Goal: Task Accomplishment & Management: Use online tool/utility

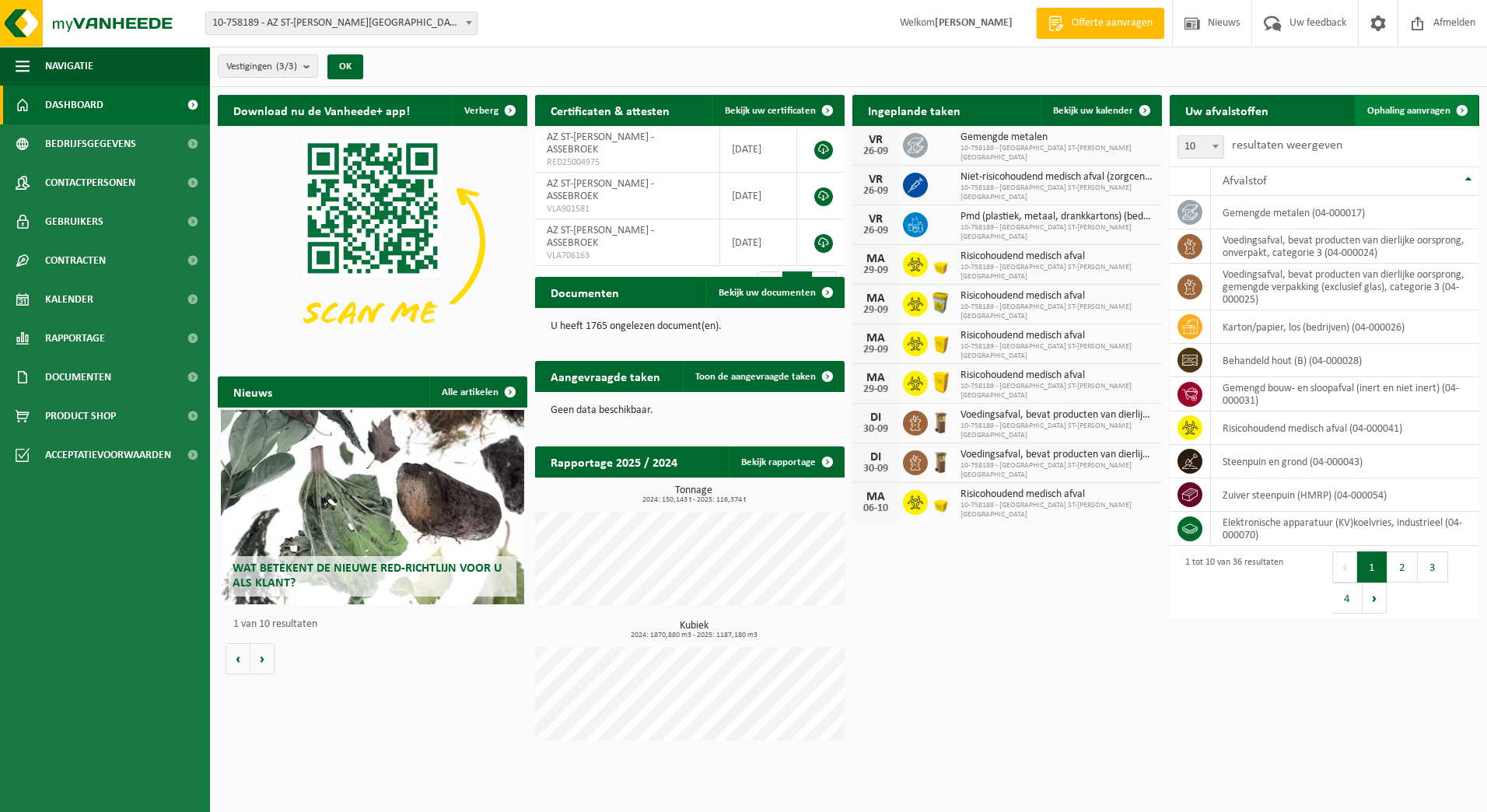
click at [1441, 113] on span "Ophaling aanvragen" at bounding box center [1410, 111] width 84 height 10
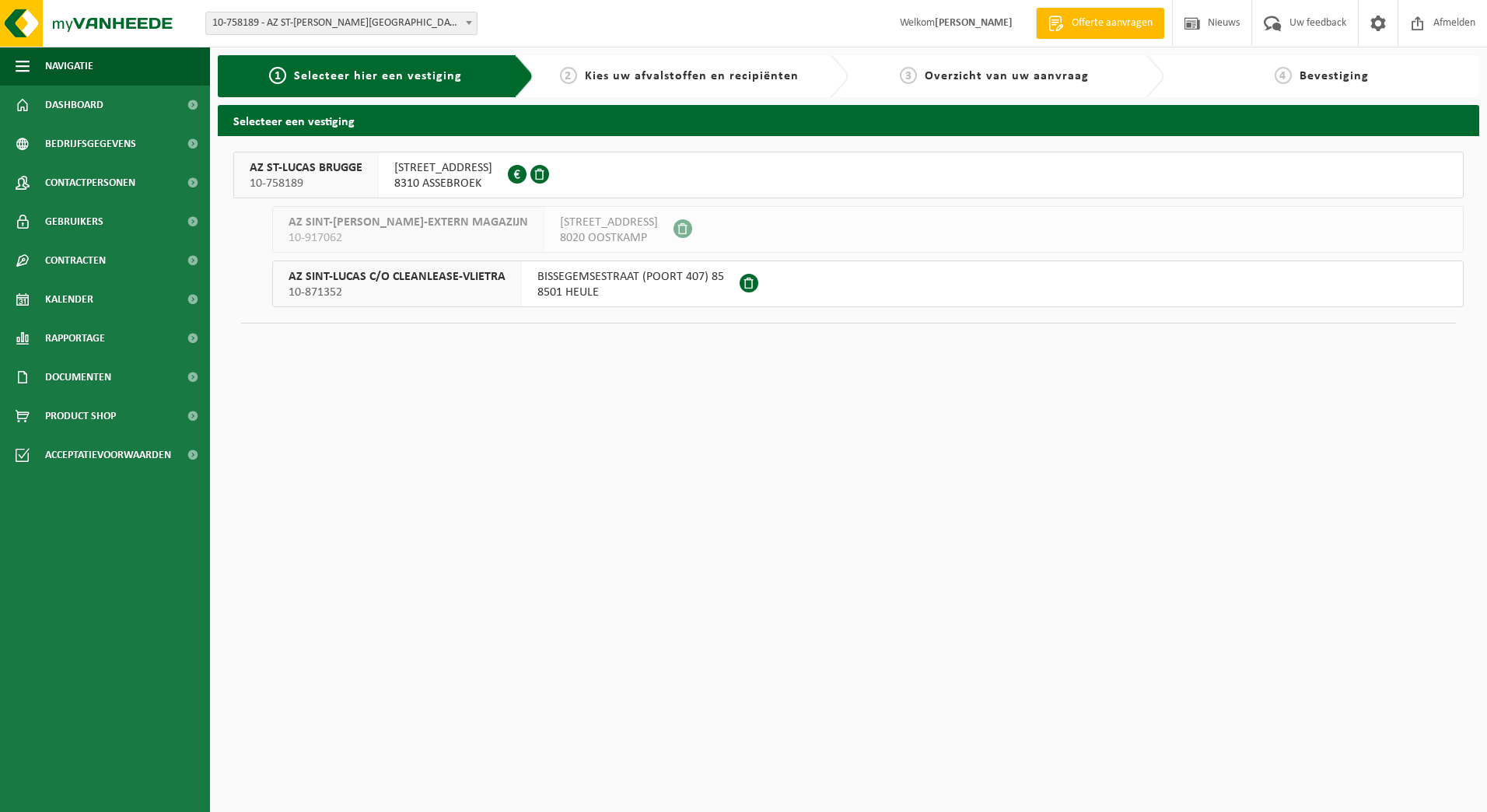
click at [422, 166] on span "ST LUCASLAAN 29" at bounding box center [443, 168] width 98 height 16
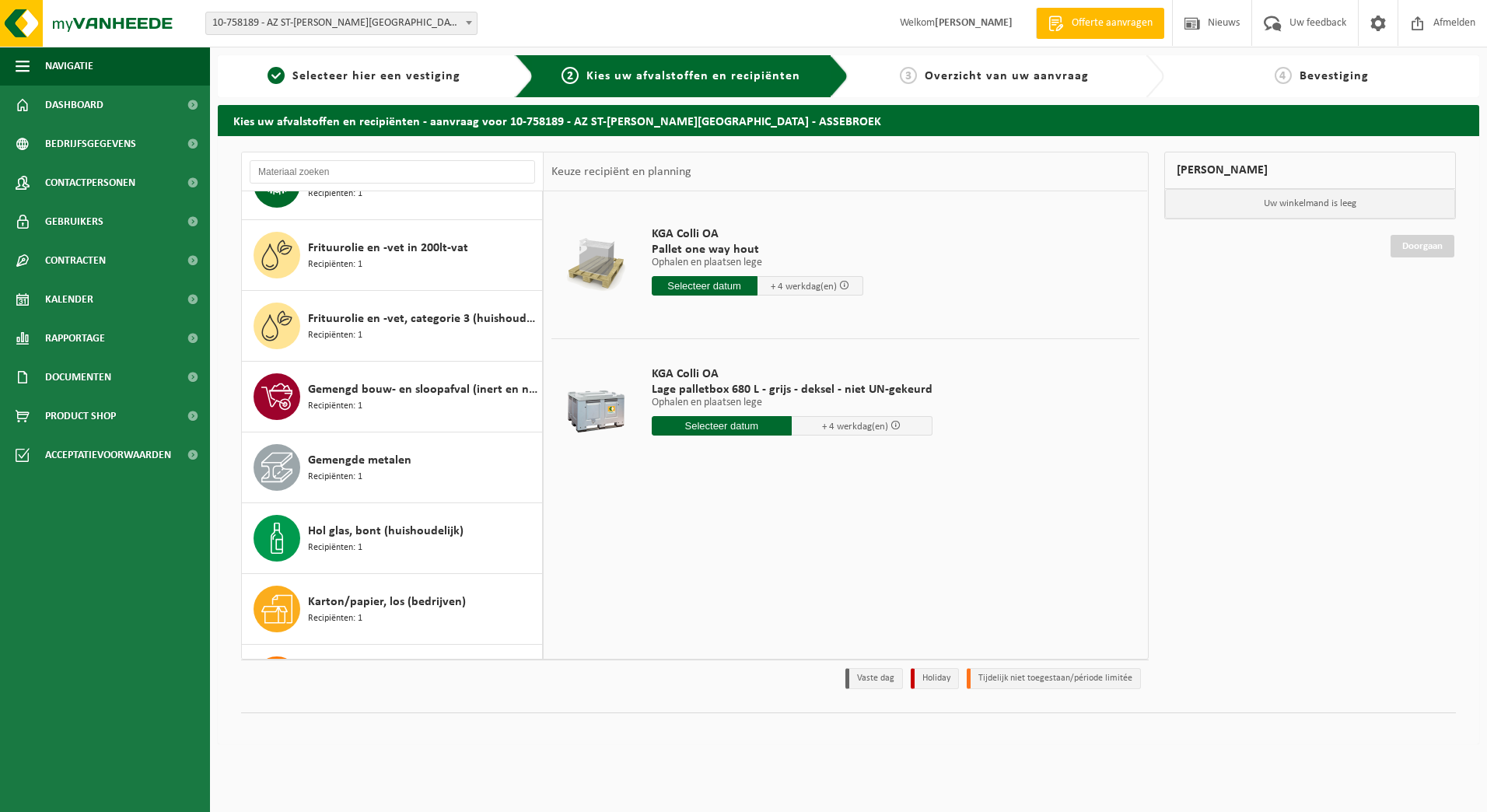
scroll to position [544, 0]
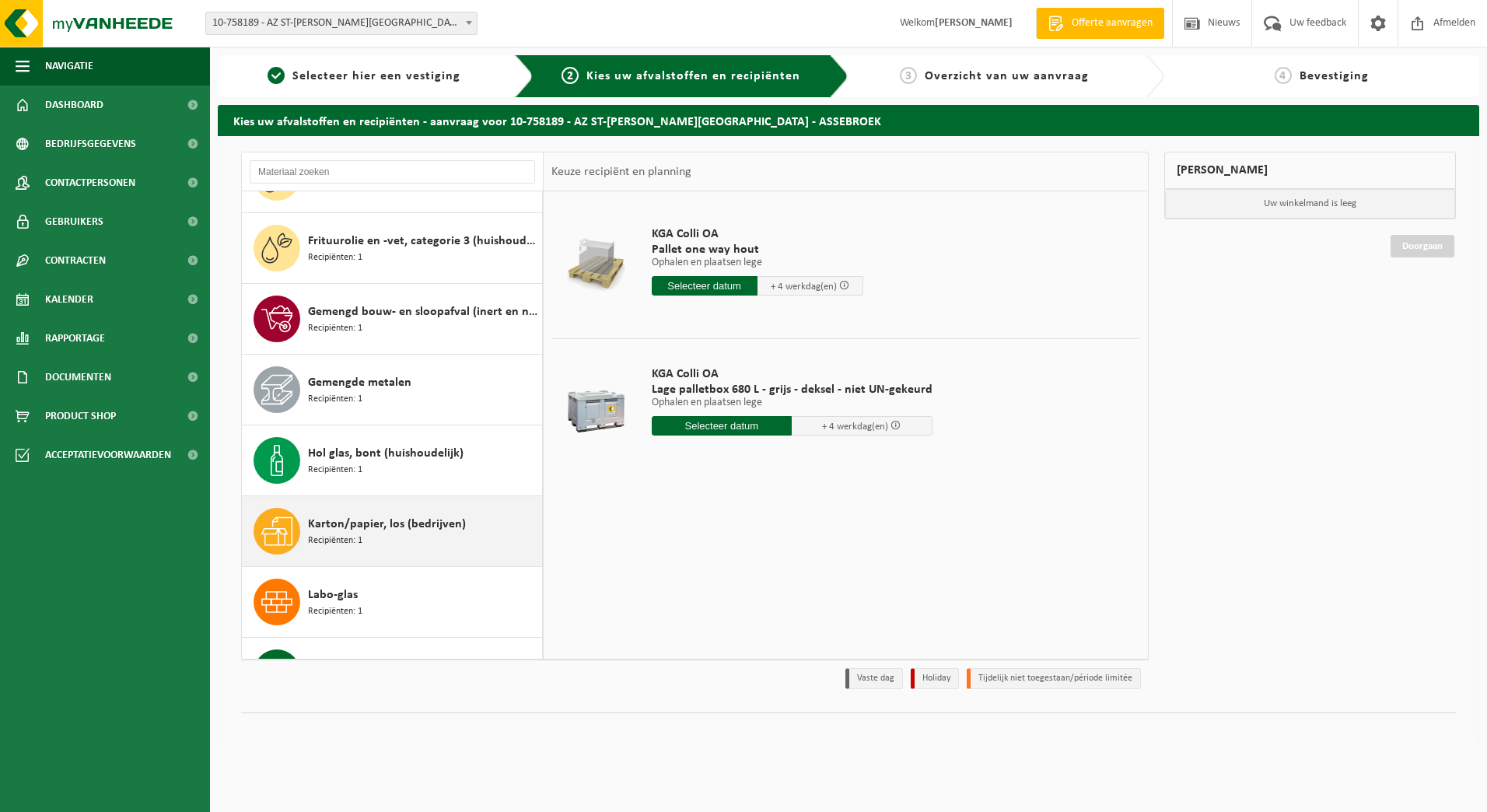
click at [342, 534] on span "Recipiënten: 1" at bounding box center [335, 540] width 55 height 15
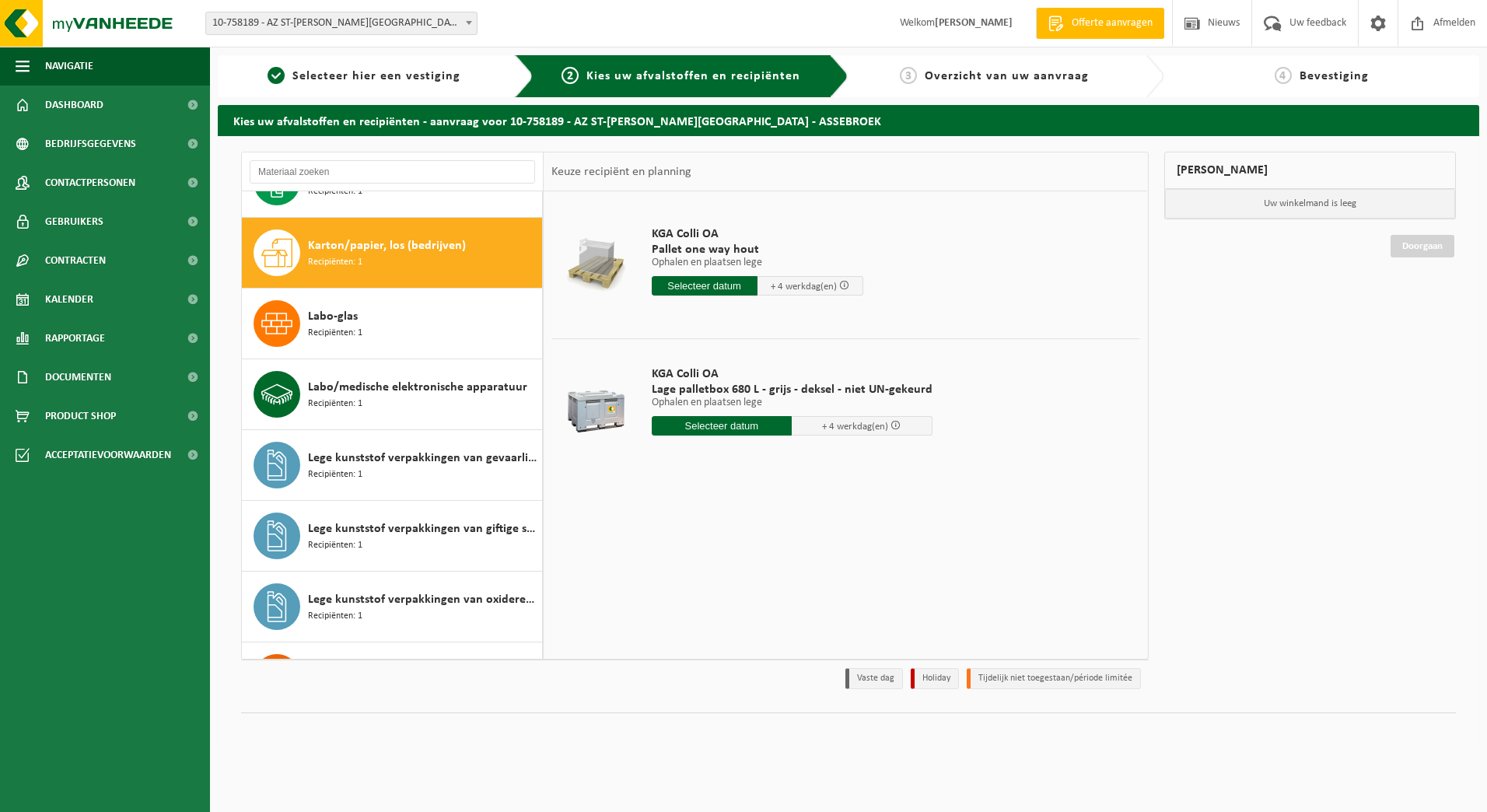
scroll to position [849, 0]
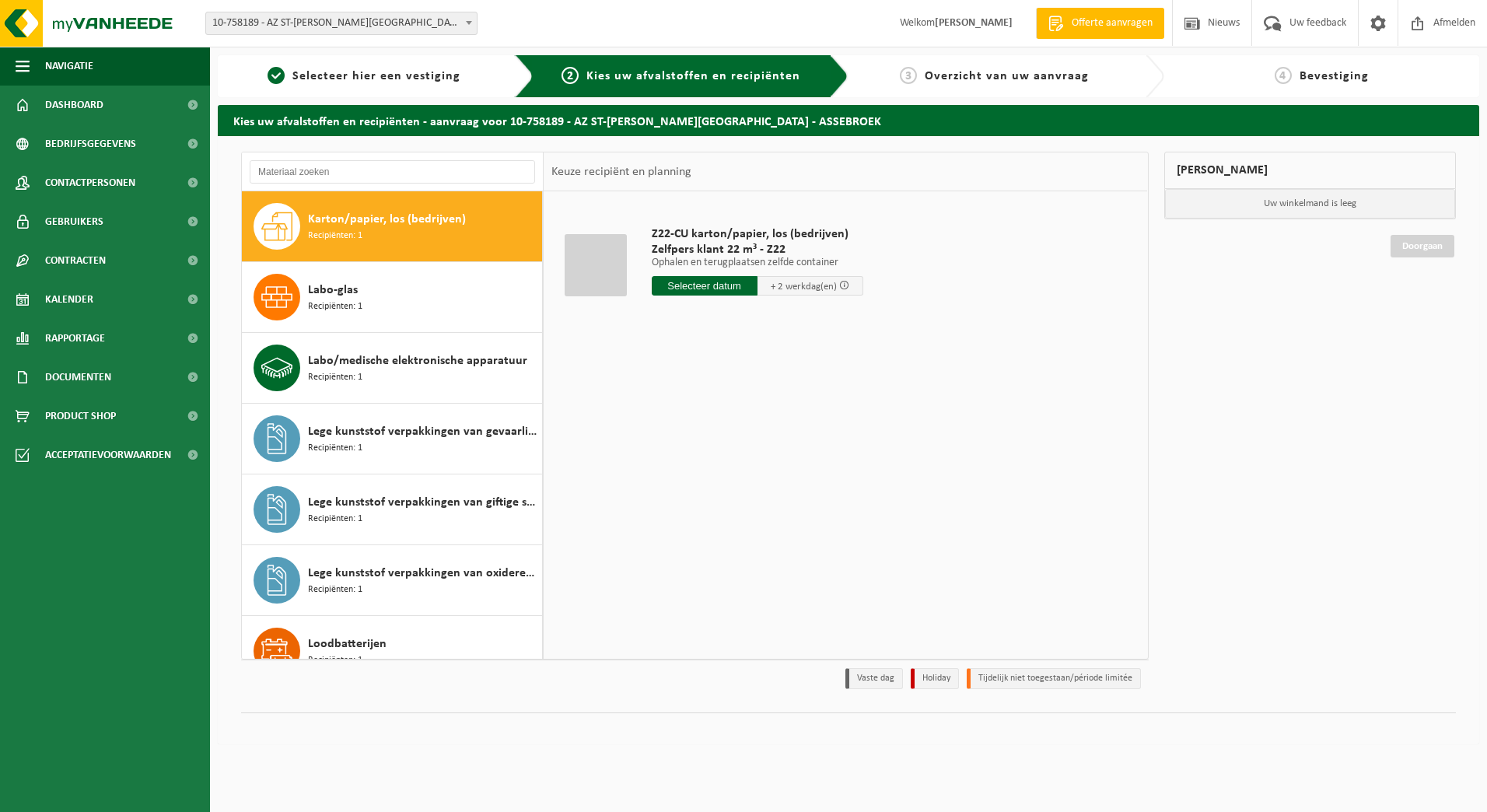
click at [698, 288] on input "text" at bounding box center [705, 285] width 106 height 19
click at [692, 476] on div "30" at bounding box center [693, 473] width 27 height 25
type input "Van 2025-09-30"
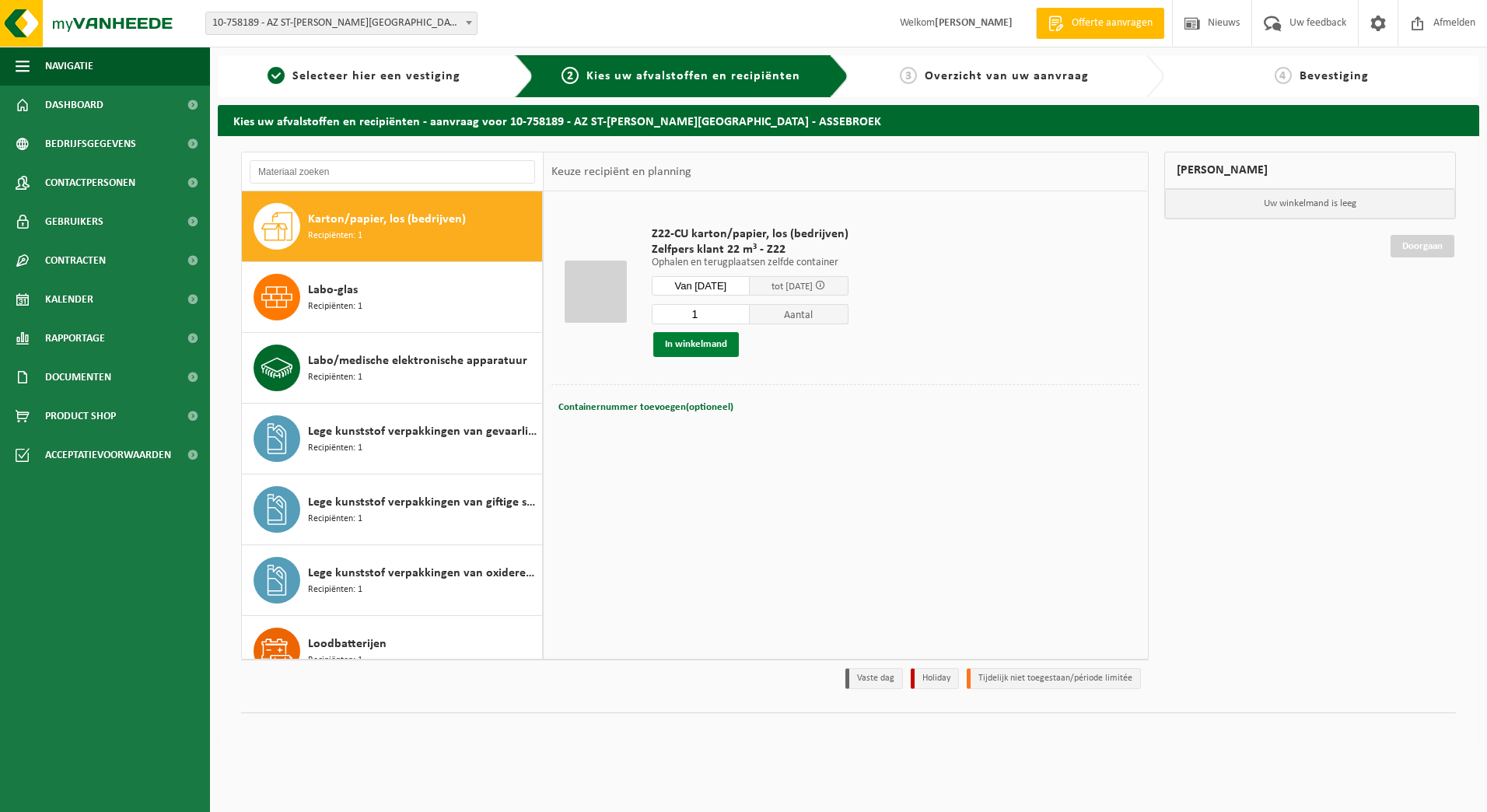
click at [700, 343] on button "In winkelmand" at bounding box center [696, 344] width 85 height 25
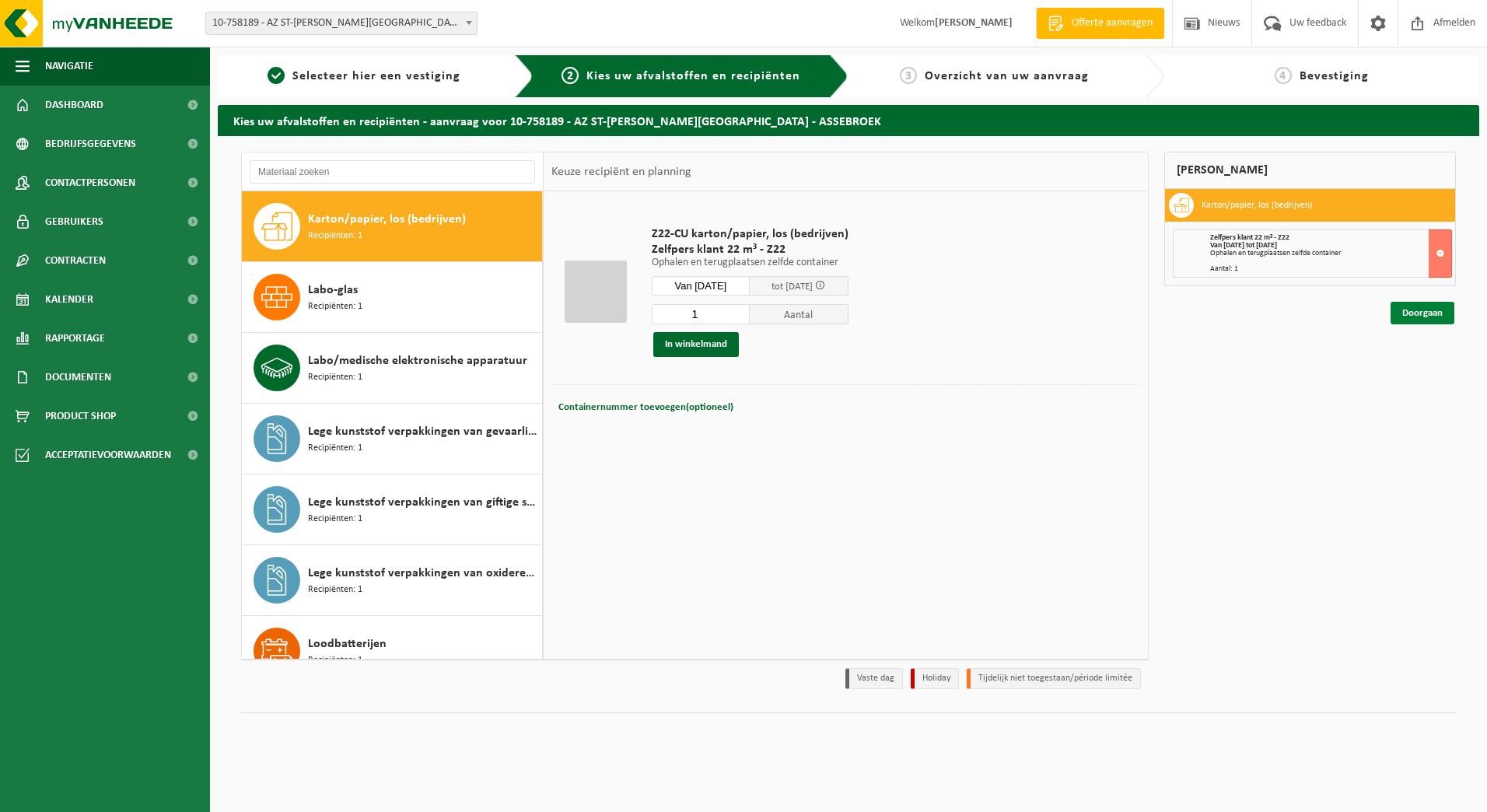
click at [1413, 318] on link "Doorgaan" at bounding box center [1422, 313] width 64 height 23
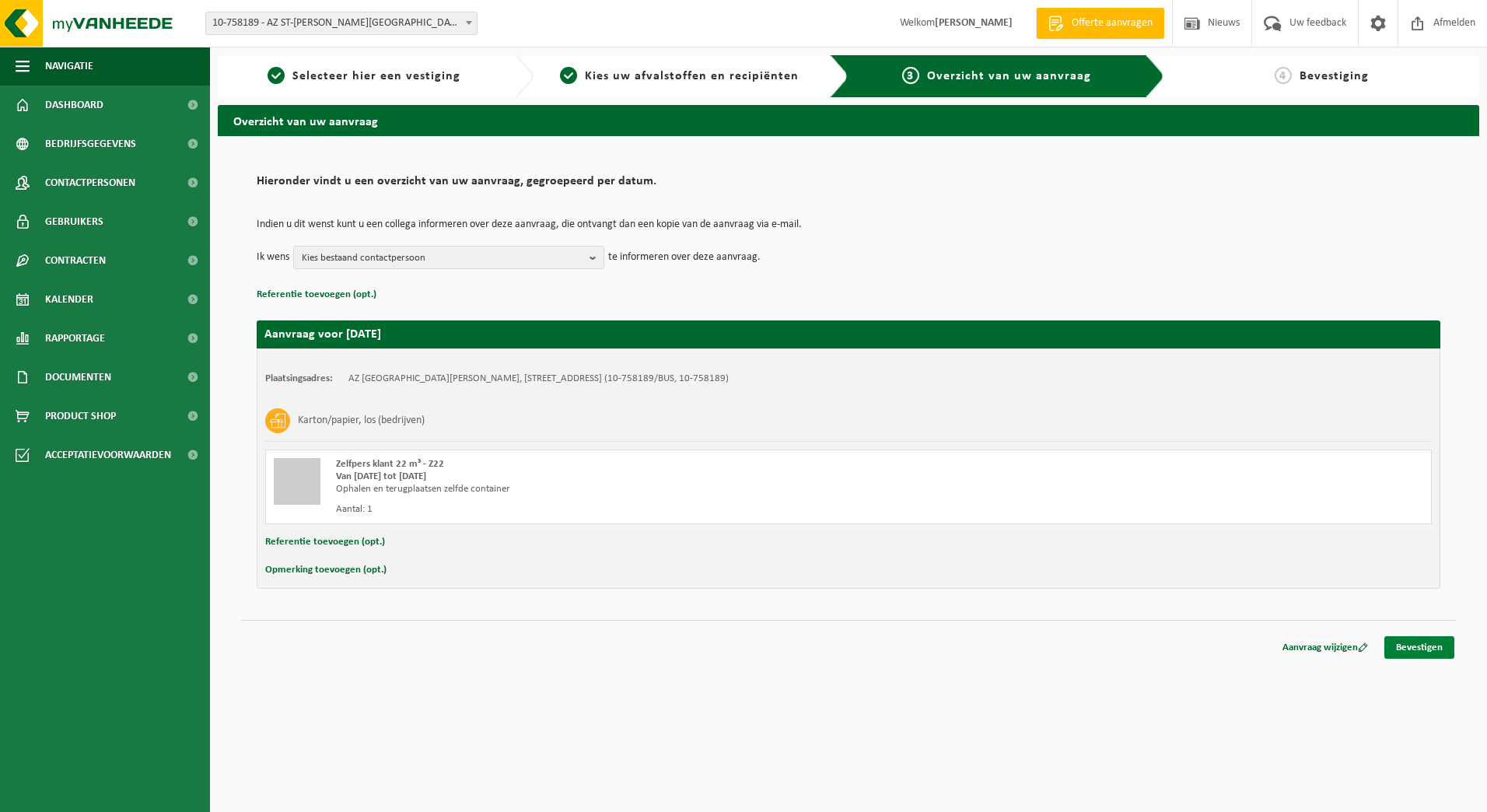
click at [1403, 648] on link "Bevestigen" at bounding box center [1419, 648] width 70 height 23
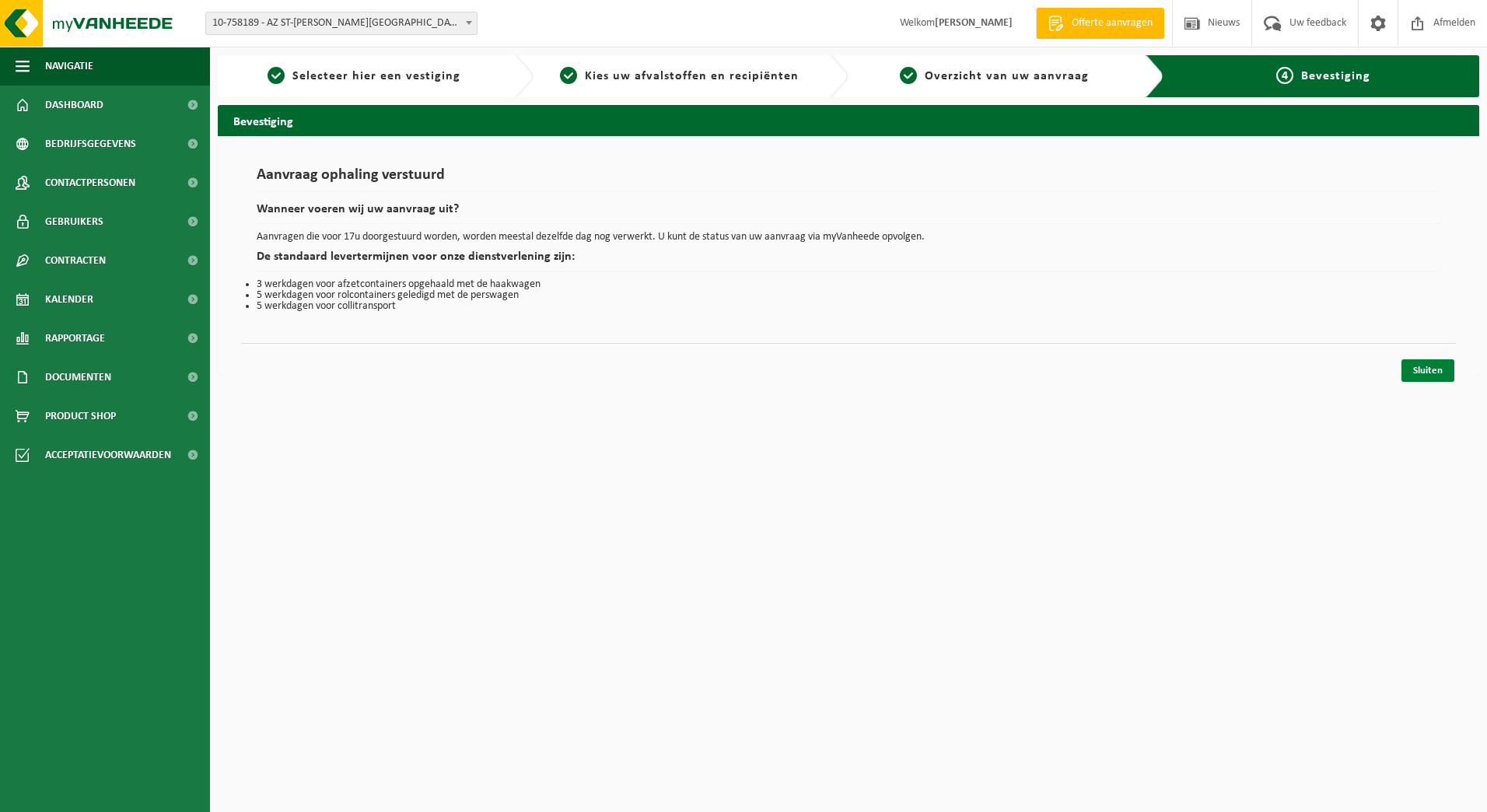
click at [1443, 372] on link "Sluiten" at bounding box center [1428, 371] width 53 height 23
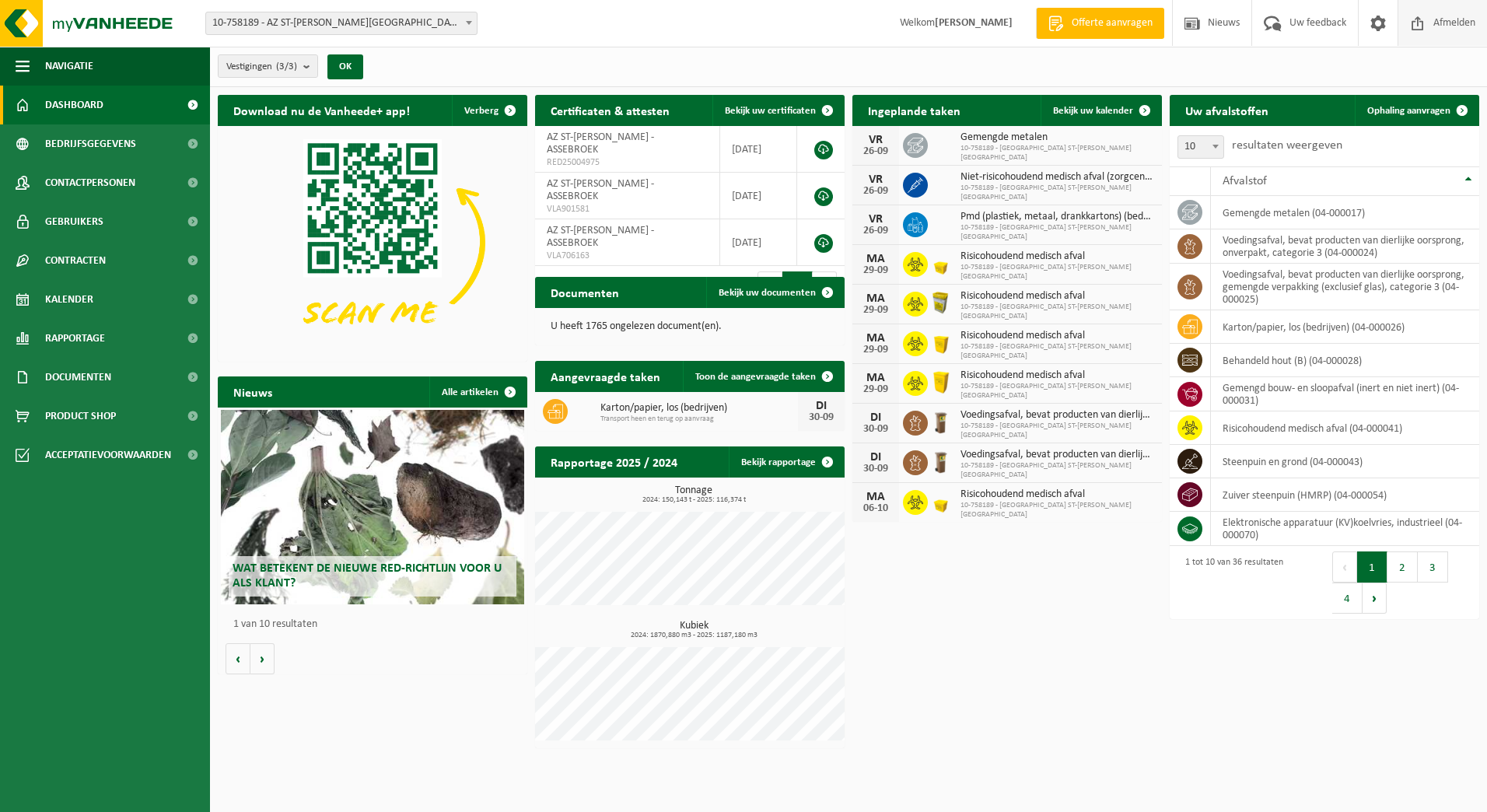
click at [1448, 31] on span "Afmelden" at bounding box center [1454, 23] width 50 height 46
